Goal: Task Accomplishment & Management: Manage account settings

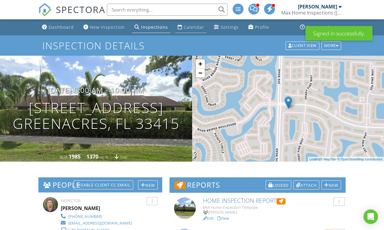
click at [190, 26] on div "Calendar" at bounding box center [194, 27] width 21 height 6
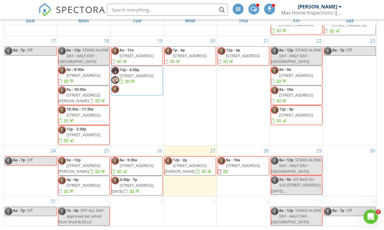
scroll to position [80, 0]
click at [151, 183] on span "10454 Buena Ventura Drive, Boca Raton 33498" at bounding box center [133, 188] width 42 height 11
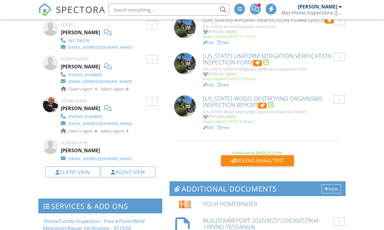
click at [206, 217] on h6 "BuildFaxReport 20250825120826857904-1YPVN0-765546606" at bounding box center [272, 223] width 138 height 13
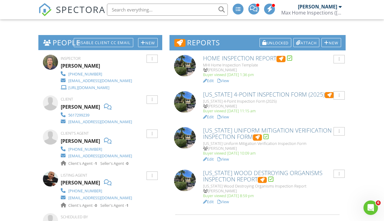
scroll to position [154, 0]
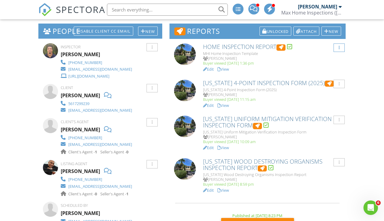
click at [341, 47] on div at bounding box center [339, 48] width 11 height 8
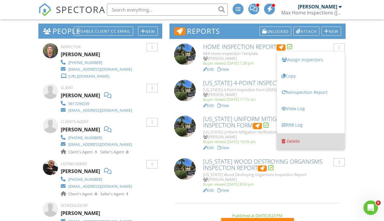
click at [296, 141] on div "Delete" at bounding box center [293, 142] width 13 height 6
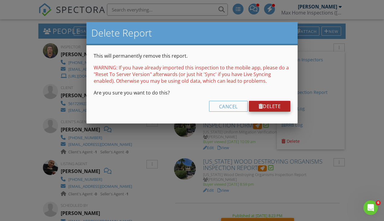
click at [267, 106] on link "Delete" at bounding box center [270, 106] width 42 height 11
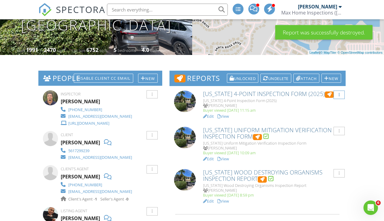
click at [340, 94] on div at bounding box center [339, 95] width 11 height 8
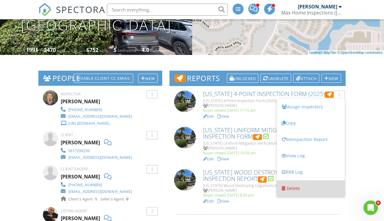
click at [287, 186] on div "Delete" at bounding box center [293, 189] width 13 height 6
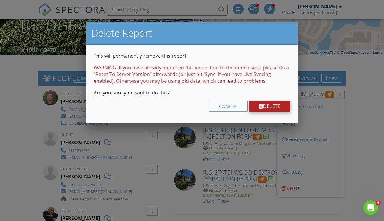
click at [270, 103] on link "Delete" at bounding box center [270, 106] width 42 height 11
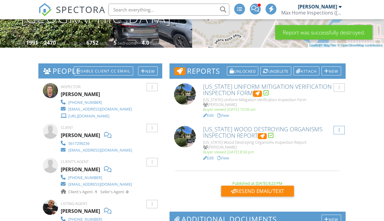
scroll to position [115, 0]
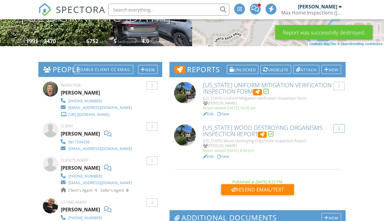
click at [339, 127] on div at bounding box center [339, 129] width 1 height 4
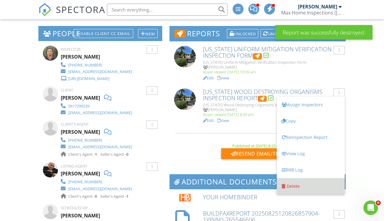
scroll to position [0, 0]
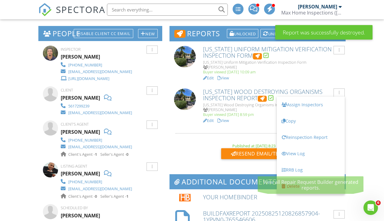
click at [294, 186] on div "Delete" at bounding box center [293, 187] width 13 height 6
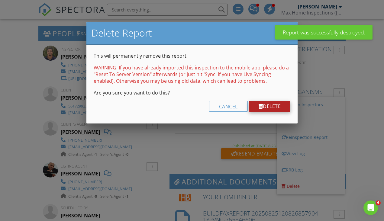
click at [266, 104] on link "Delete" at bounding box center [270, 106] width 42 height 11
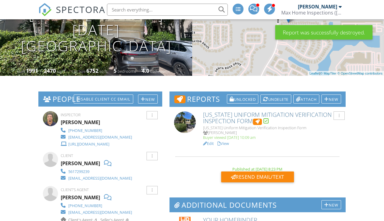
click at [227, 143] on link "View" at bounding box center [223, 143] width 11 height 5
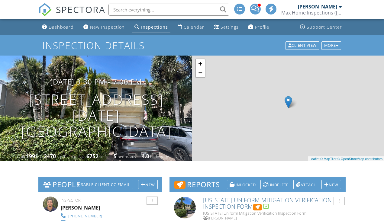
scroll to position [151, 0]
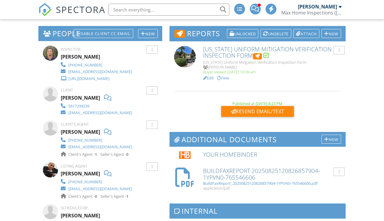
click at [225, 77] on link "View" at bounding box center [223, 77] width 11 height 5
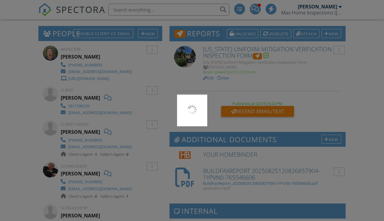
scroll to position [0, 0]
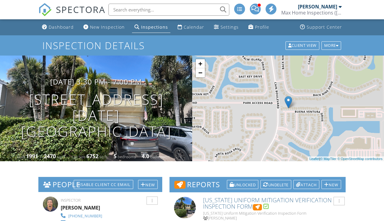
scroll to position [106, 0]
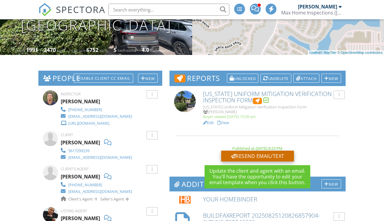
click at [256, 155] on div "Resend Email/Text" at bounding box center [257, 156] width 73 height 11
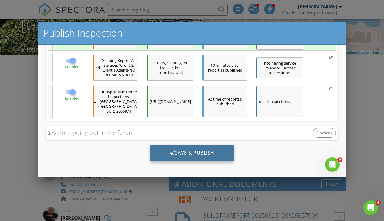
scroll to position [122, 0]
click at [191, 155] on div "Save & Publish" at bounding box center [192, 153] width 83 height 16
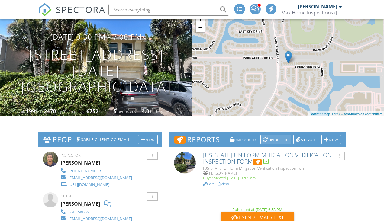
scroll to position [54, 0]
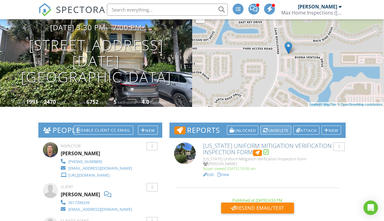
click at [274, 130] on div "Undelete" at bounding box center [276, 130] width 31 height 9
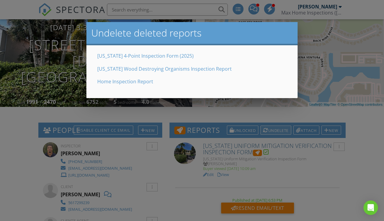
scroll to position [0, 0]
click at [308, 189] on div at bounding box center [192, 108] width 384 height 277
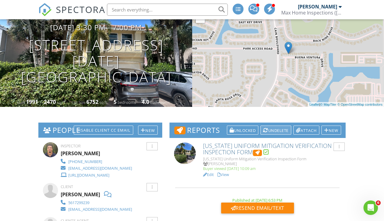
click at [269, 130] on div "Undelete" at bounding box center [276, 130] width 31 height 9
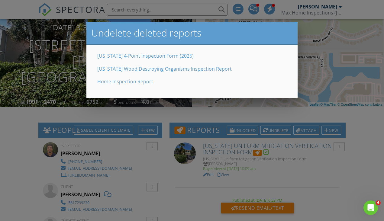
click at [142, 80] on link "Home Inspection Report" at bounding box center [125, 81] width 56 height 7
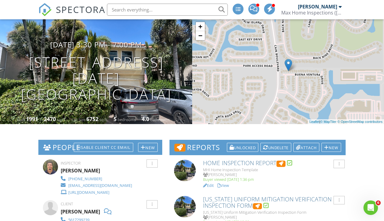
scroll to position [41, 0]
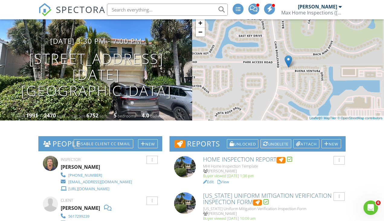
click at [272, 142] on div "Undelete" at bounding box center [276, 143] width 31 height 9
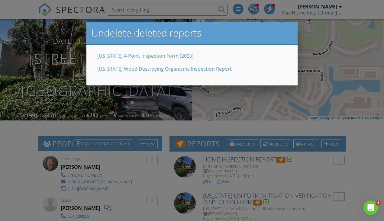
click at [182, 69] on link "[US_STATE] Wood Destroying Organisms Inspection Report" at bounding box center [164, 69] width 135 height 7
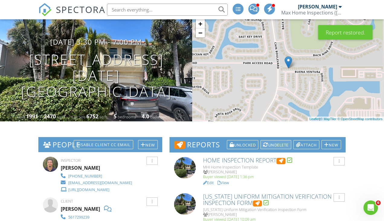
click at [270, 145] on div "Undelete" at bounding box center [276, 144] width 31 height 9
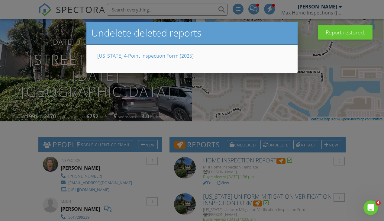
click at [153, 56] on link "[US_STATE] 4-Point Inspection Form (2025)" at bounding box center [145, 56] width 96 height 7
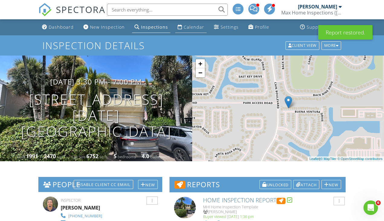
click at [189, 26] on div "Calendar" at bounding box center [194, 27] width 21 height 6
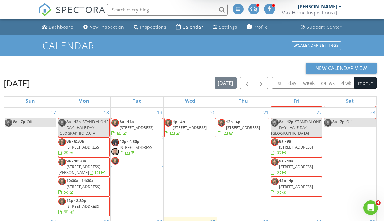
scroll to position [287, 0]
